Goal: Task Accomplishment & Management: Use online tool/utility

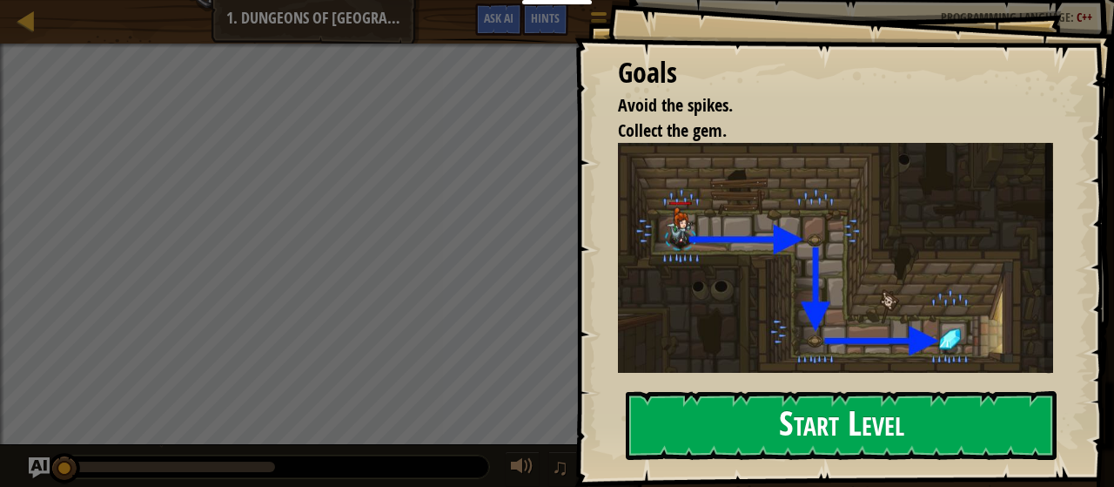
click at [897, 418] on button "Start Level" at bounding box center [841, 425] width 431 height 69
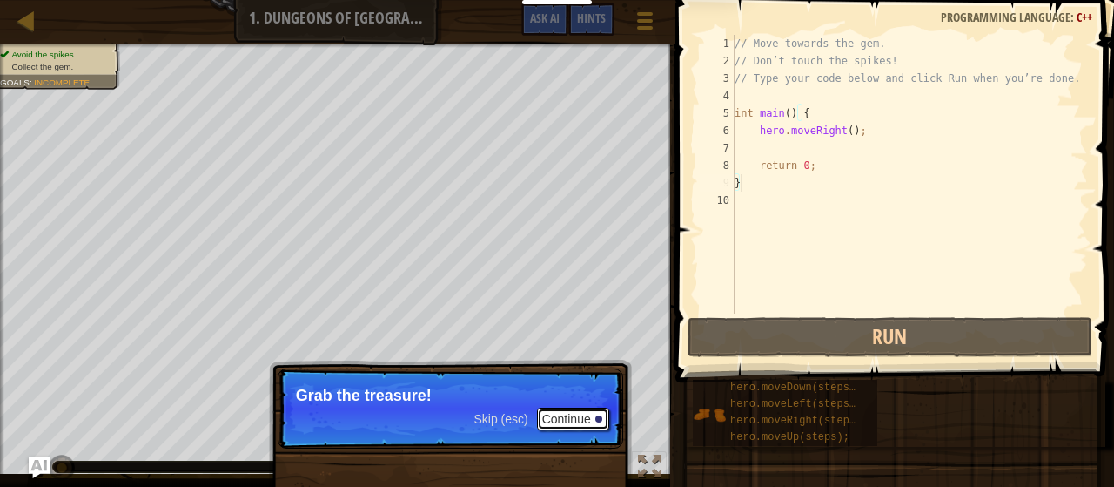
click at [596, 417] on div at bounding box center [598, 418] width 7 height 7
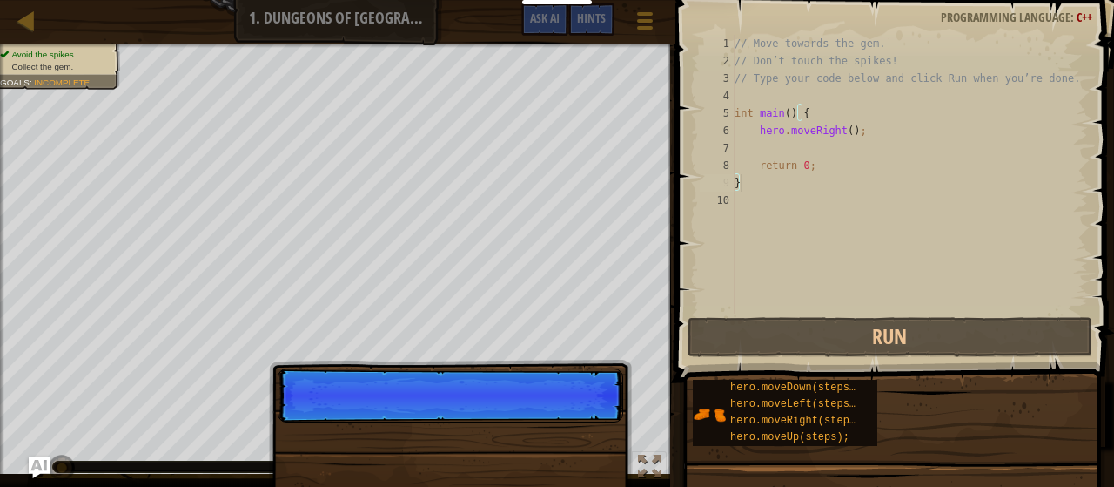
scroll to position [8, 0]
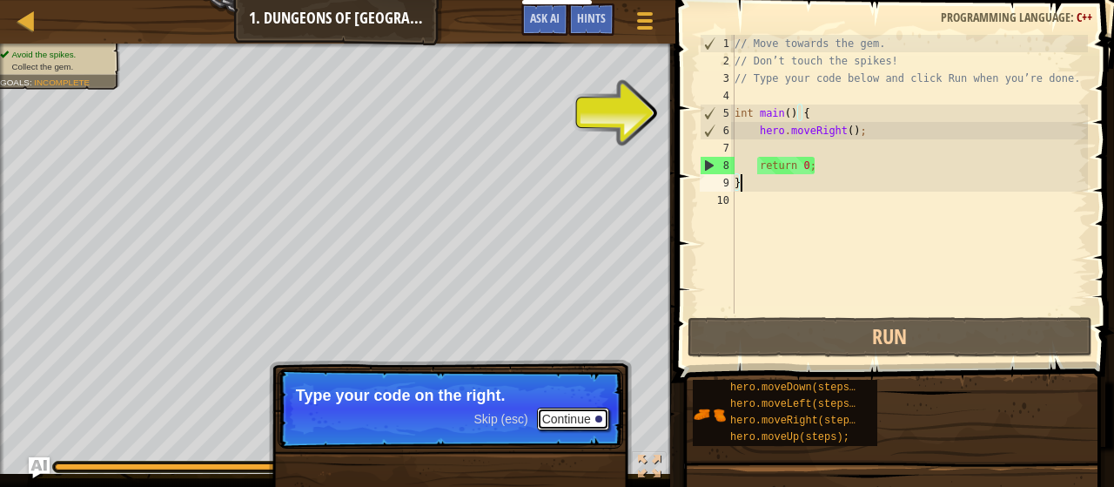
click at [547, 415] on button "Continue" at bounding box center [573, 418] width 72 height 23
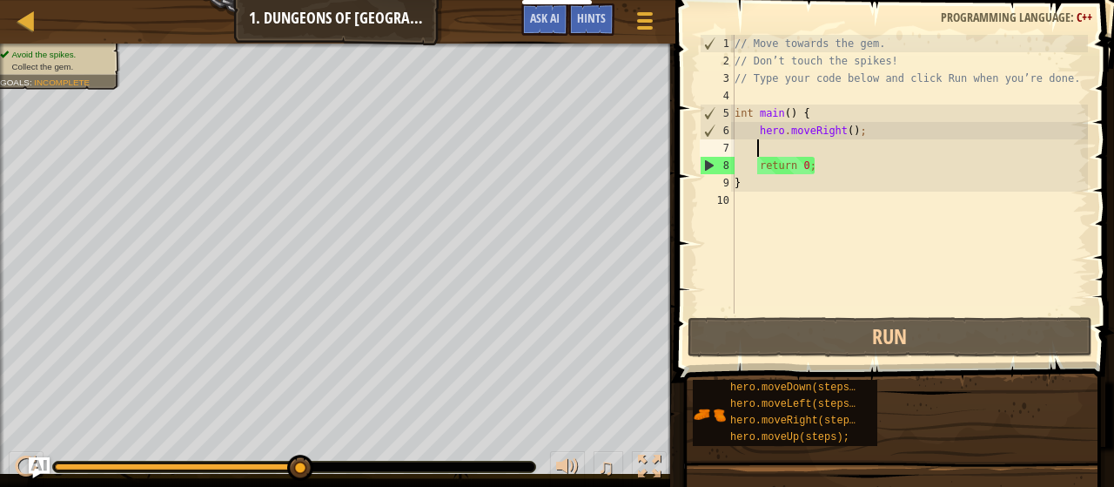
click at [768, 151] on div "// Move towards the gem. // Don’t touch the spikes! // Type your code below and…" at bounding box center [909, 191] width 357 height 313
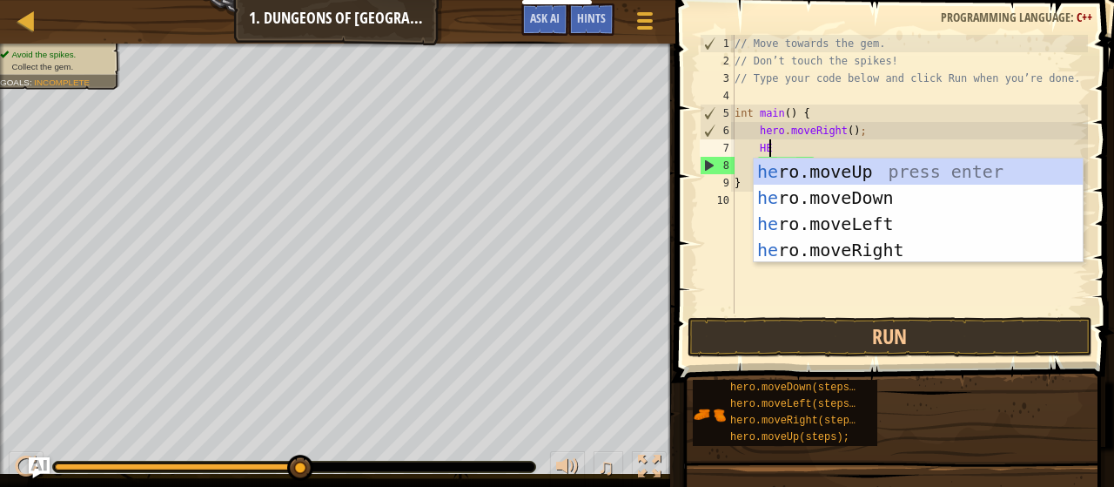
type textarea "HER"
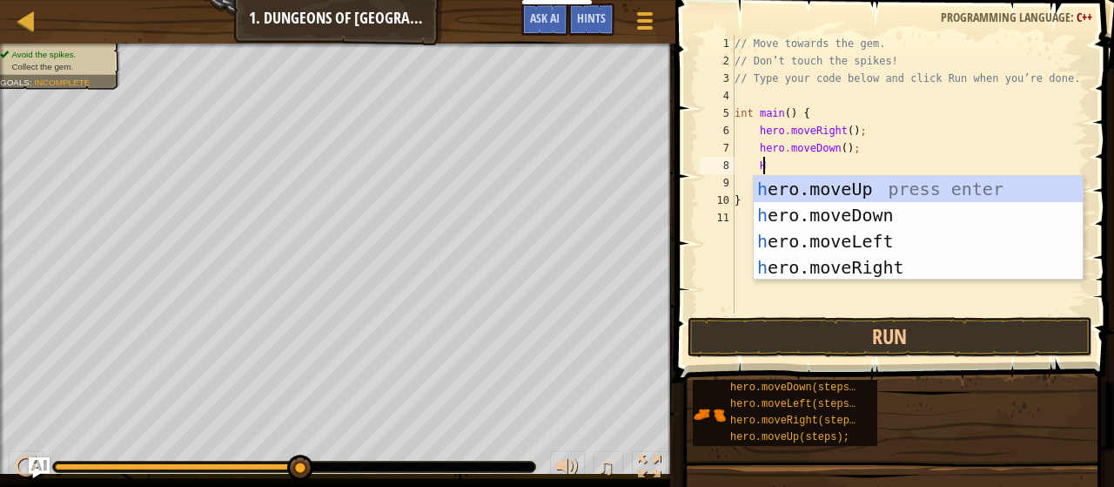
type textarea "HER"
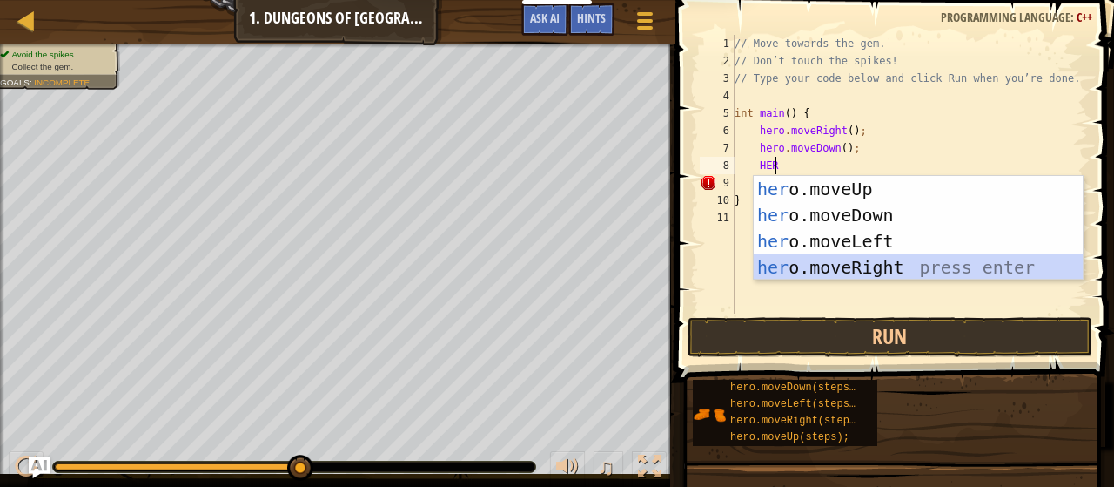
scroll to position [8, 1]
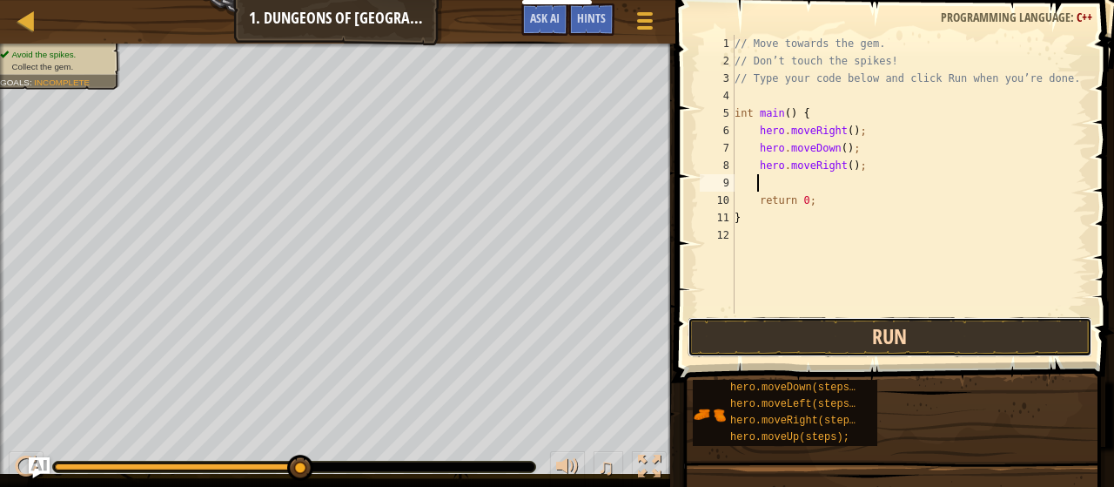
click at [839, 333] on button "Run" at bounding box center [891, 337] width 406 height 40
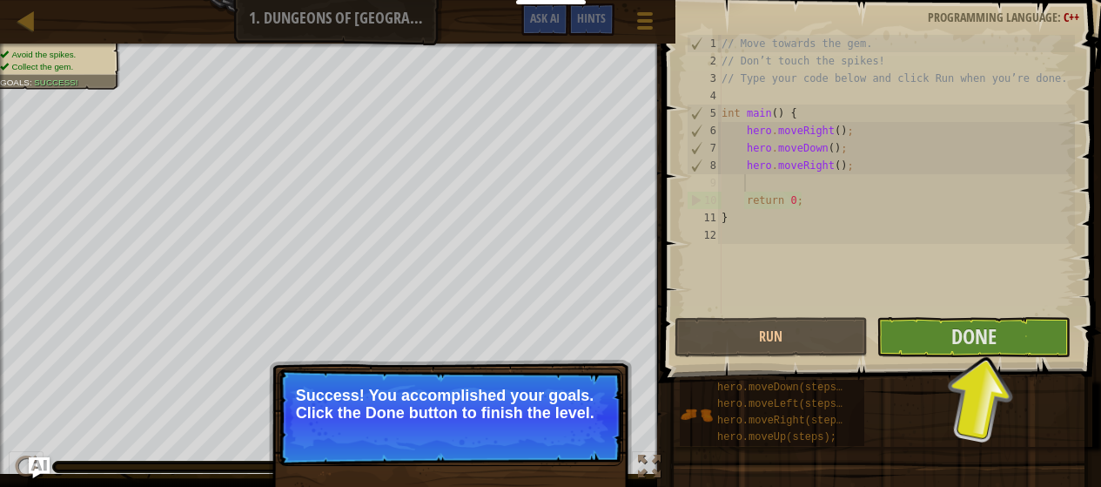
click at [589, 420] on p "Success! You accomplished your goals. Click the Done button to finish the level." at bounding box center [450, 403] width 309 height 35
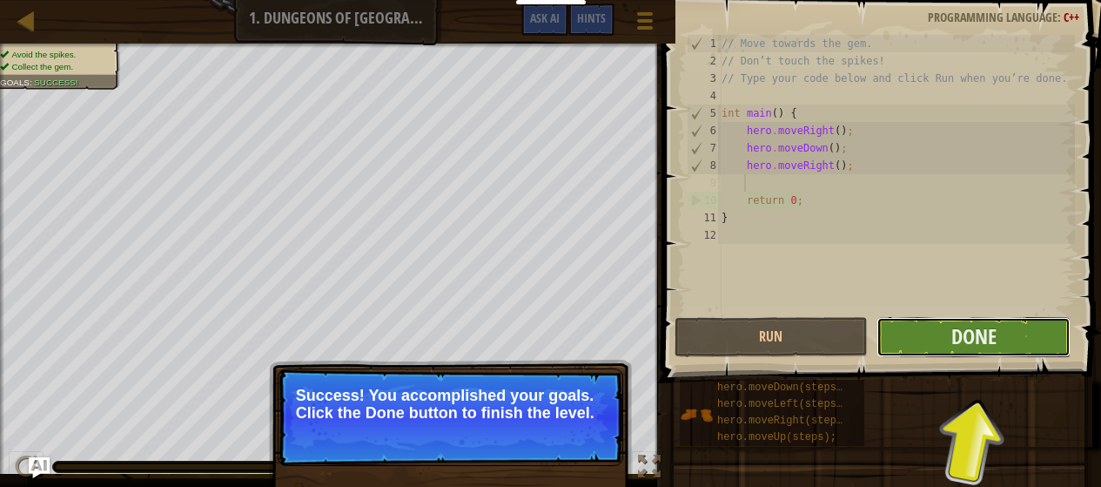
click at [1017, 321] on button "Done" at bounding box center [973, 337] width 194 height 40
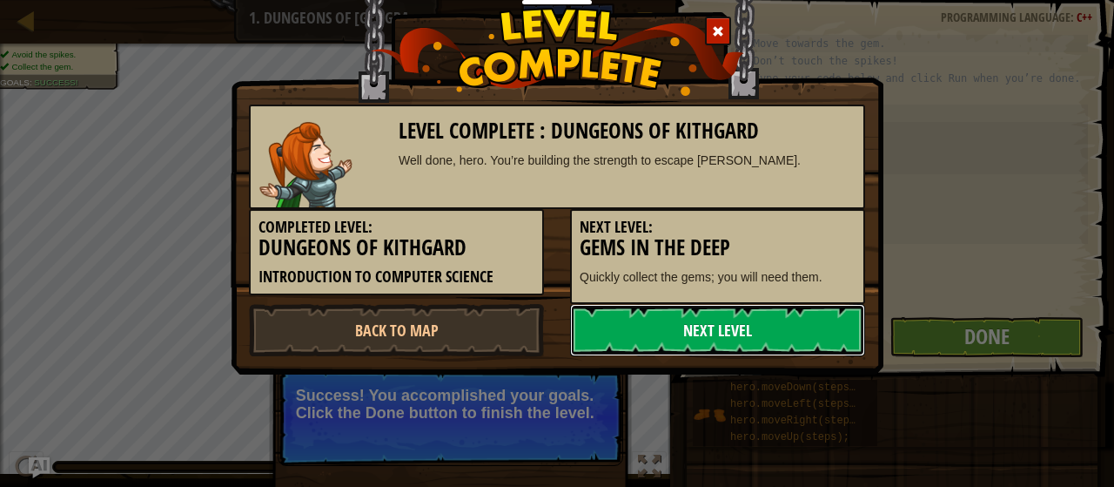
click at [708, 339] on link "Next Level" at bounding box center [717, 330] width 295 height 52
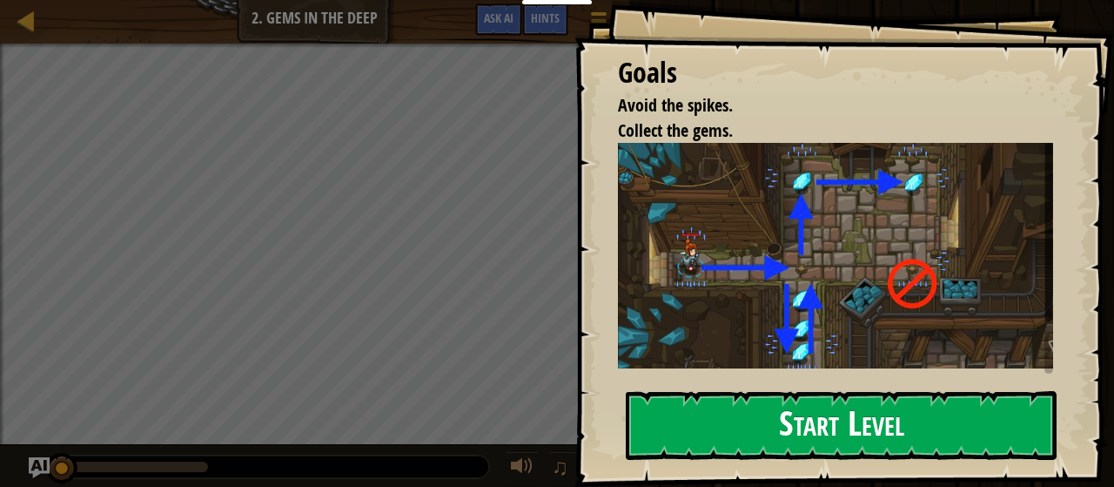
click at [846, 430] on button "Start Level" at bounding box center [841, 425] width 431 height 69
